Goal: Information Seeking & Learning: Learn about a topic

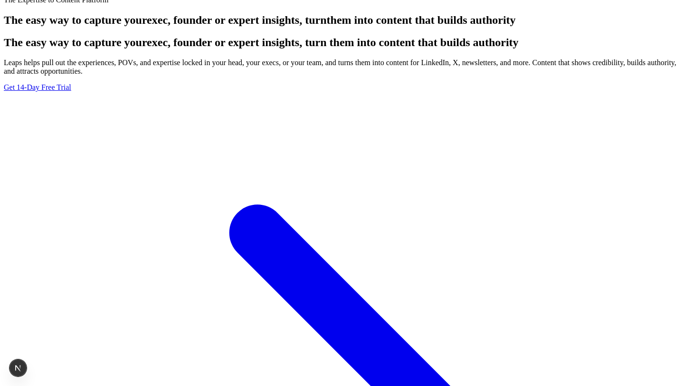
scroll to position [204, 0]
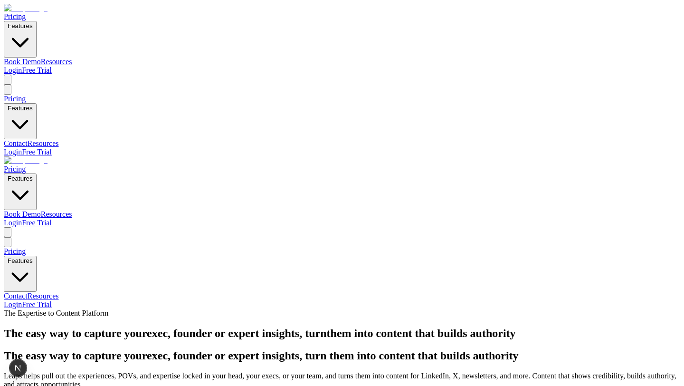
scroll to position [204, 0]
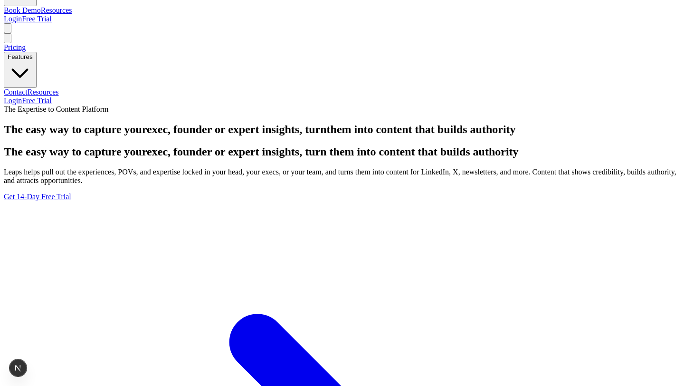
drag, startPoint x: 0, startPoint y: 2, endPoint x: 367, endPoint y: 160, distance: 399.4
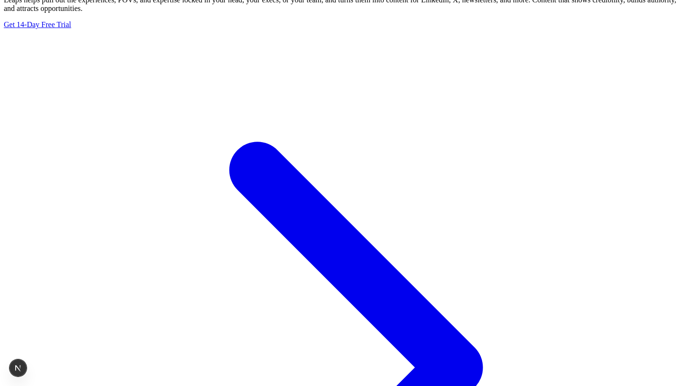
scroll to position [372, 0]
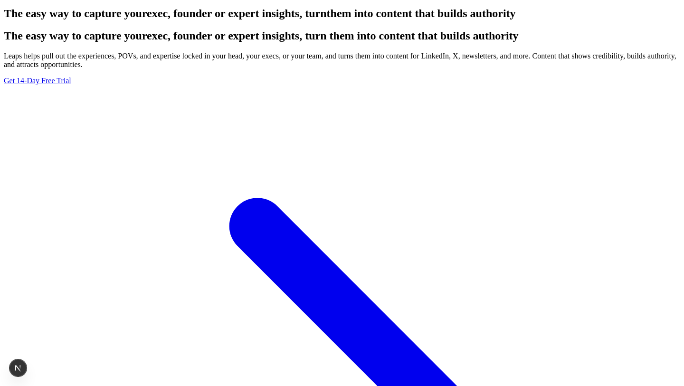
scroll to position [328, 0]
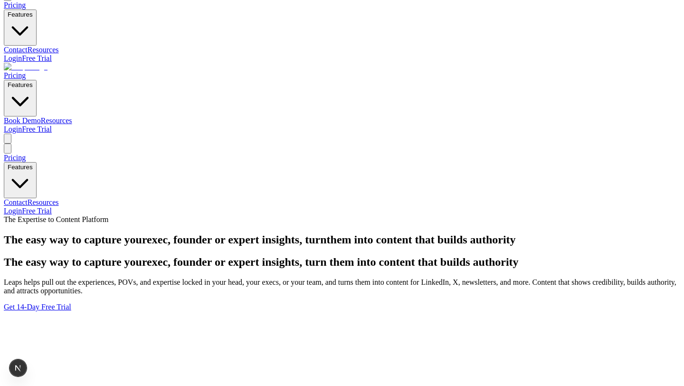
scroll to position [90, 0]
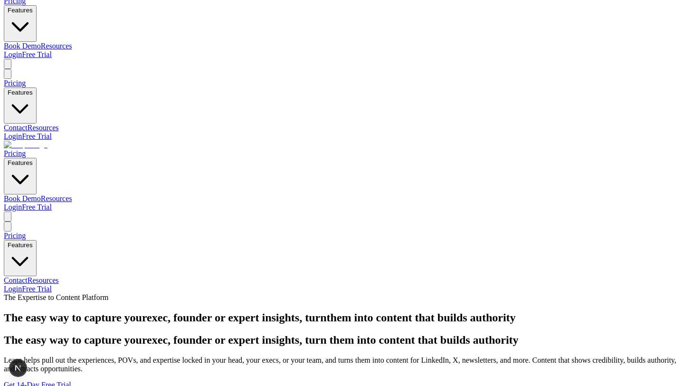
scroll to position [0, 0]
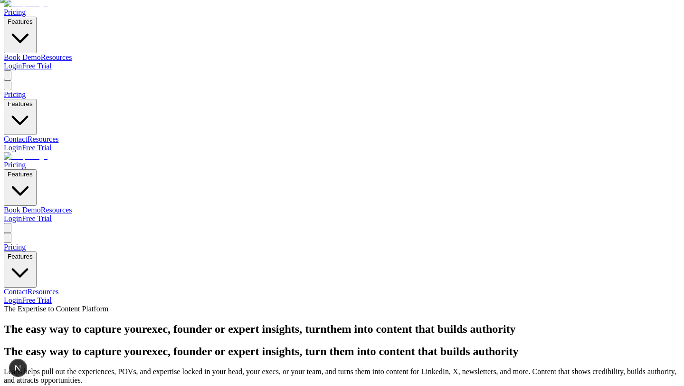
scroll to position [0, 0]
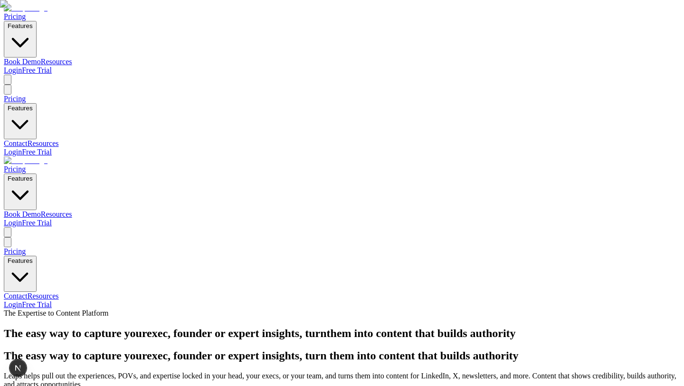
click at [48, 156] on img at bounding box center [26, 160] width 44 height 9
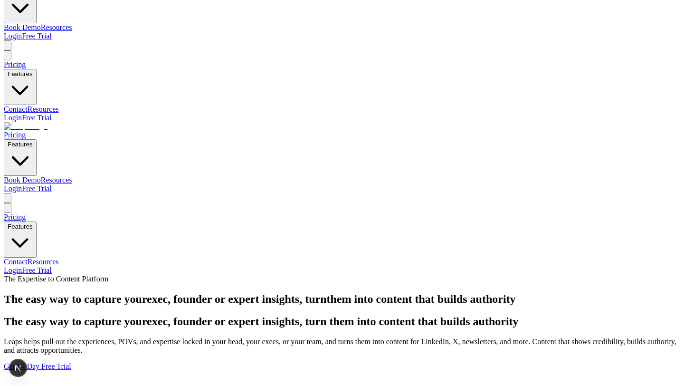
scroll to position [0, 0]
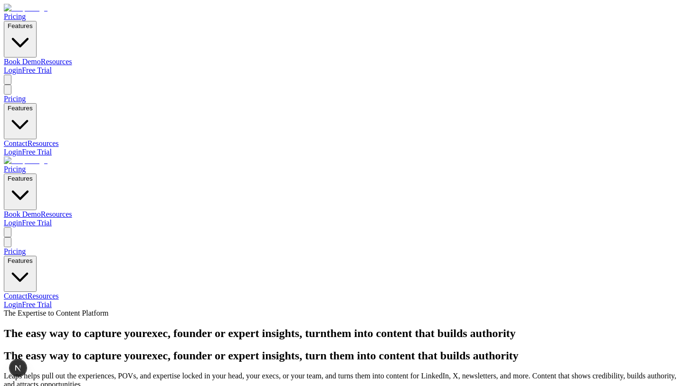
scroll to position [386, 0]
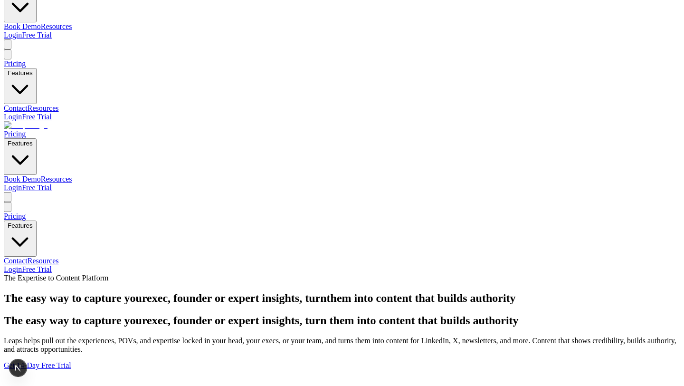
scroll to position [0, 0]
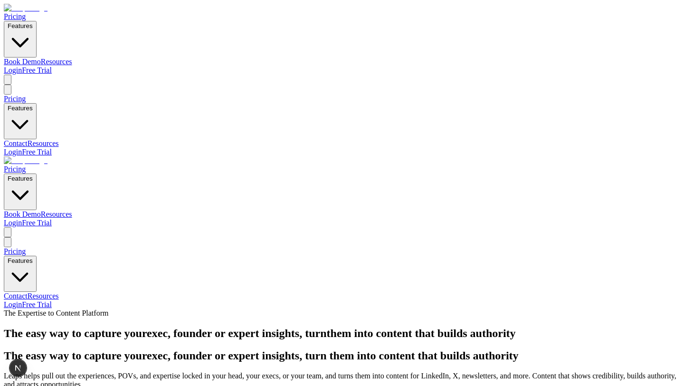
scroll to position [386, 0]
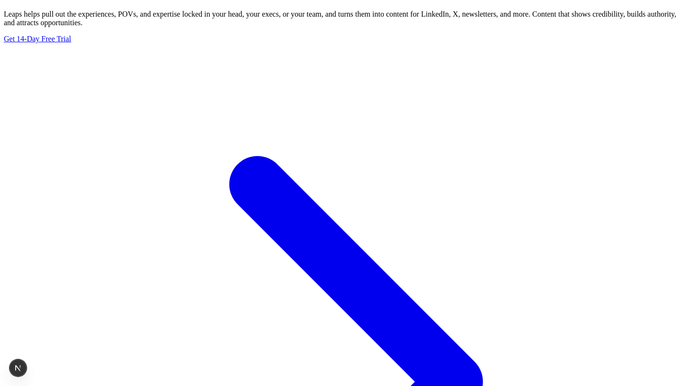
scroll to position [373, 0]
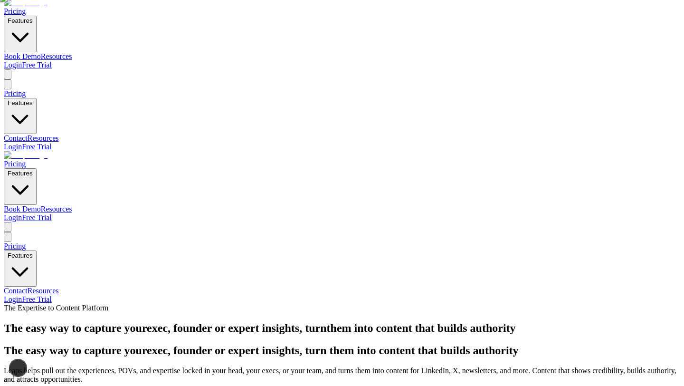
scroll to position [0, 0]
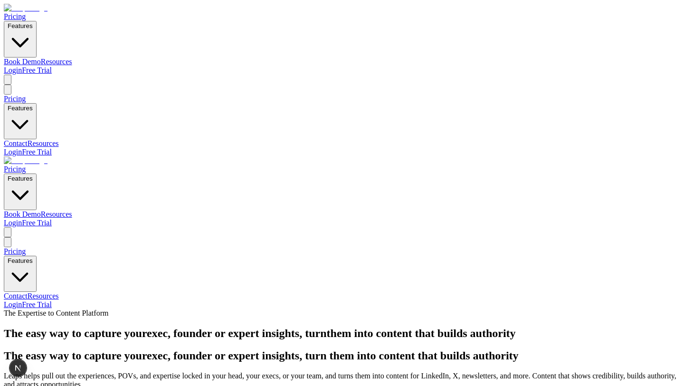
scroll to position [386, 0]
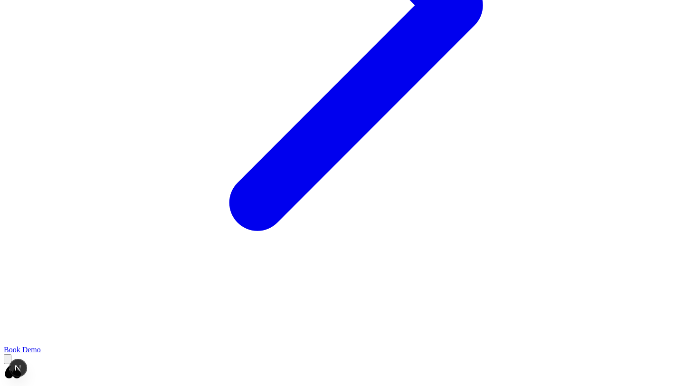
scroll to position [750, 0]
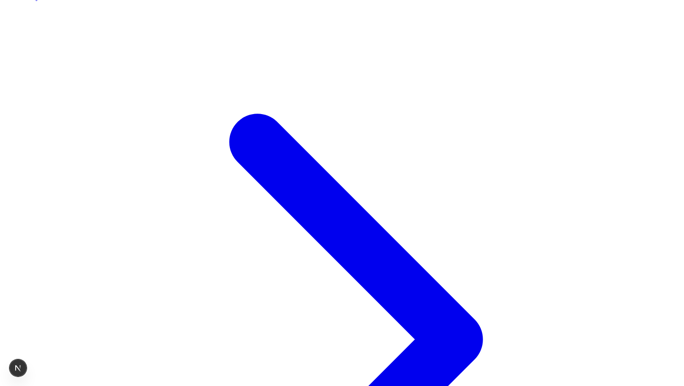
scroll to position [386, 0]
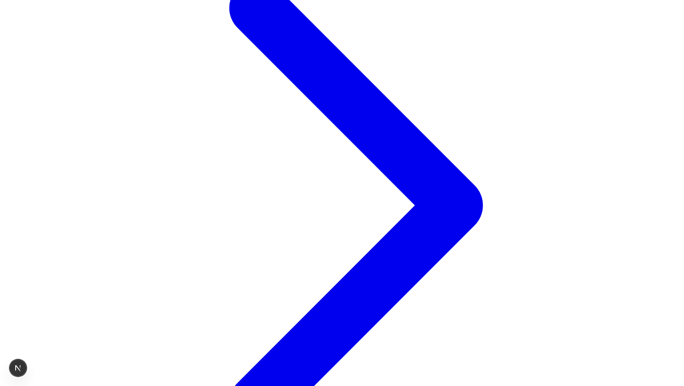
scroll to position [536, 0]
